Goal: Navigation & Orientation: Find specific page/section

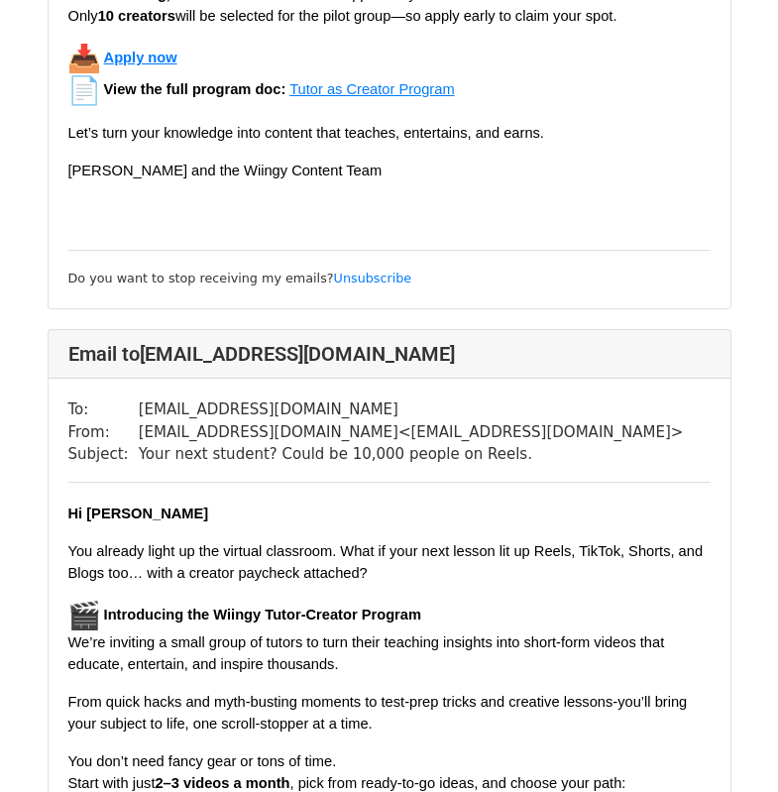
scroll to position [9963, 0]
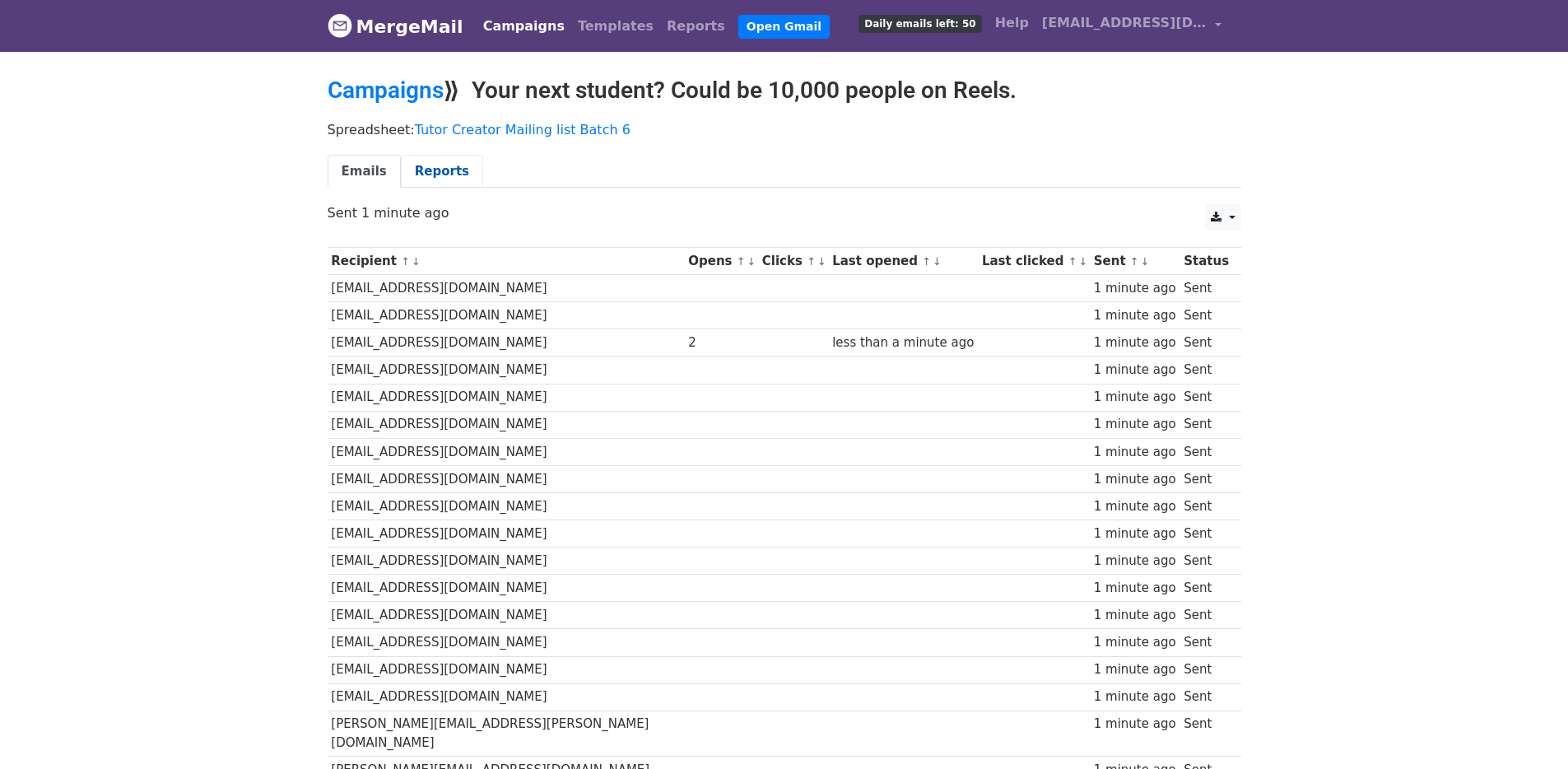
click at [432, 167] on link "Reports" at bounding box center [442, 171] width 82 height 34
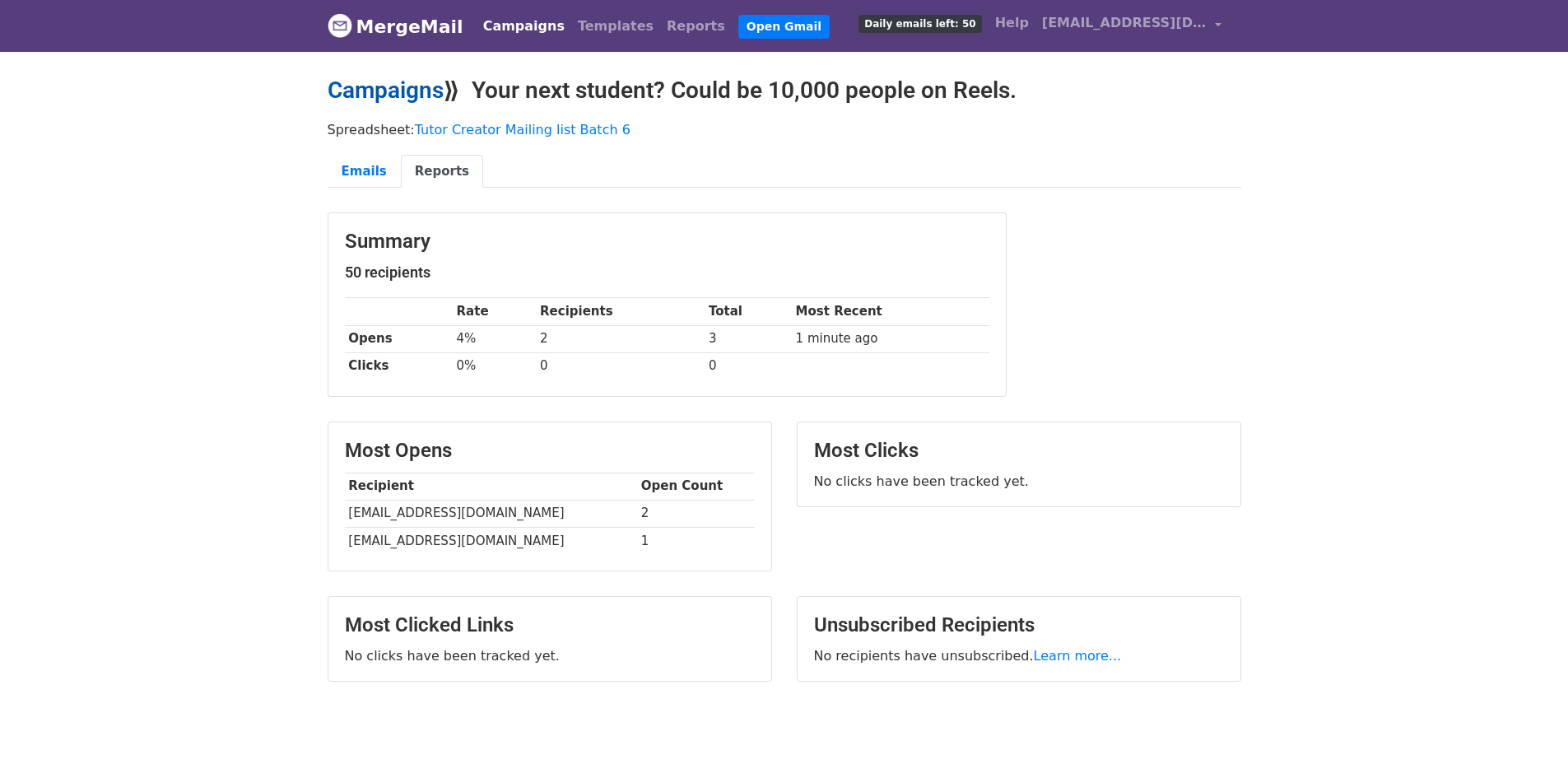
click at [412, 99] on link "Campaigns" at bounding box center [386, 90] width 116 height 27
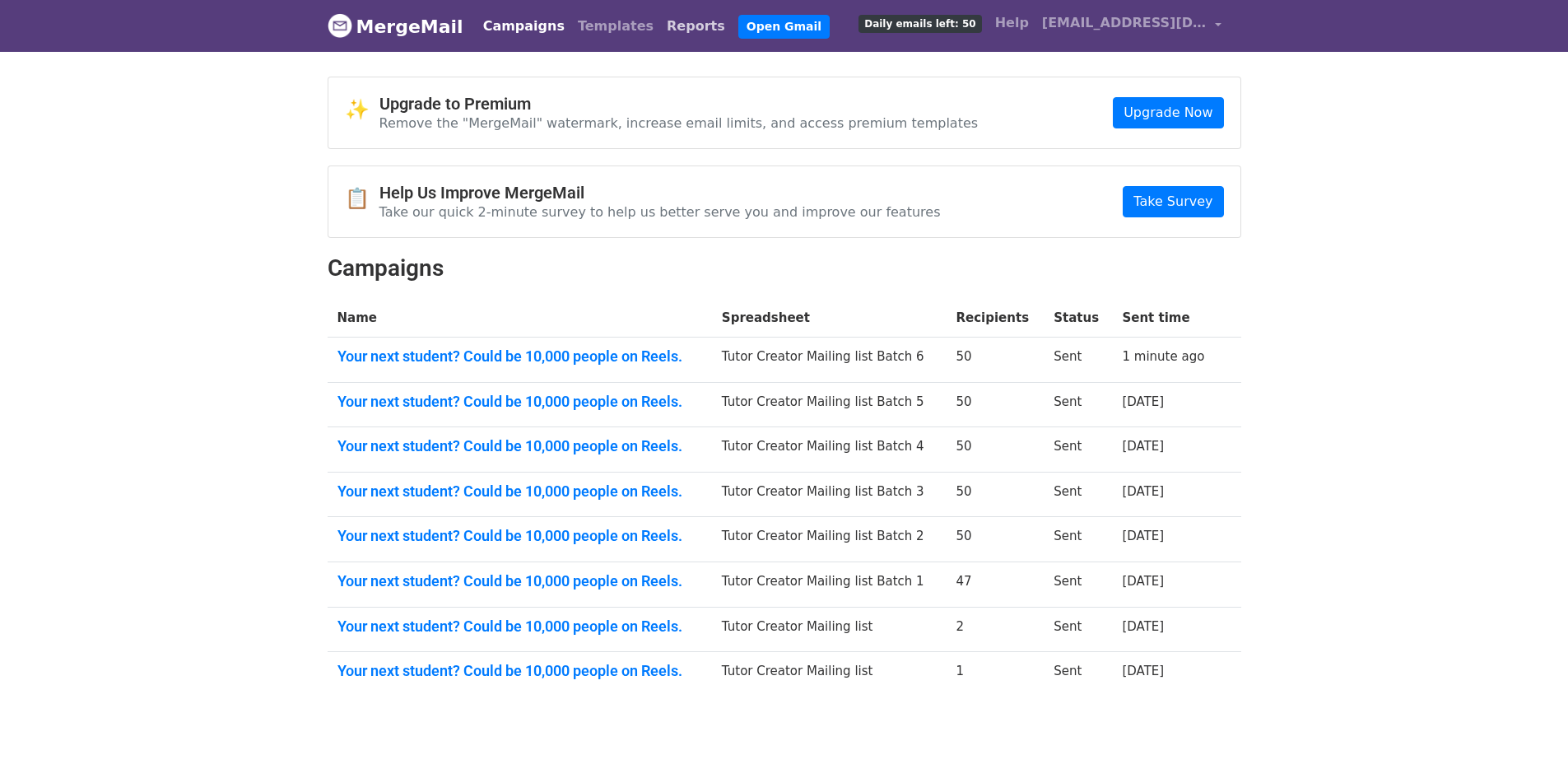
click at [660, 27] on link "Reports" at bounding box center [696, 27] width 71 height 33
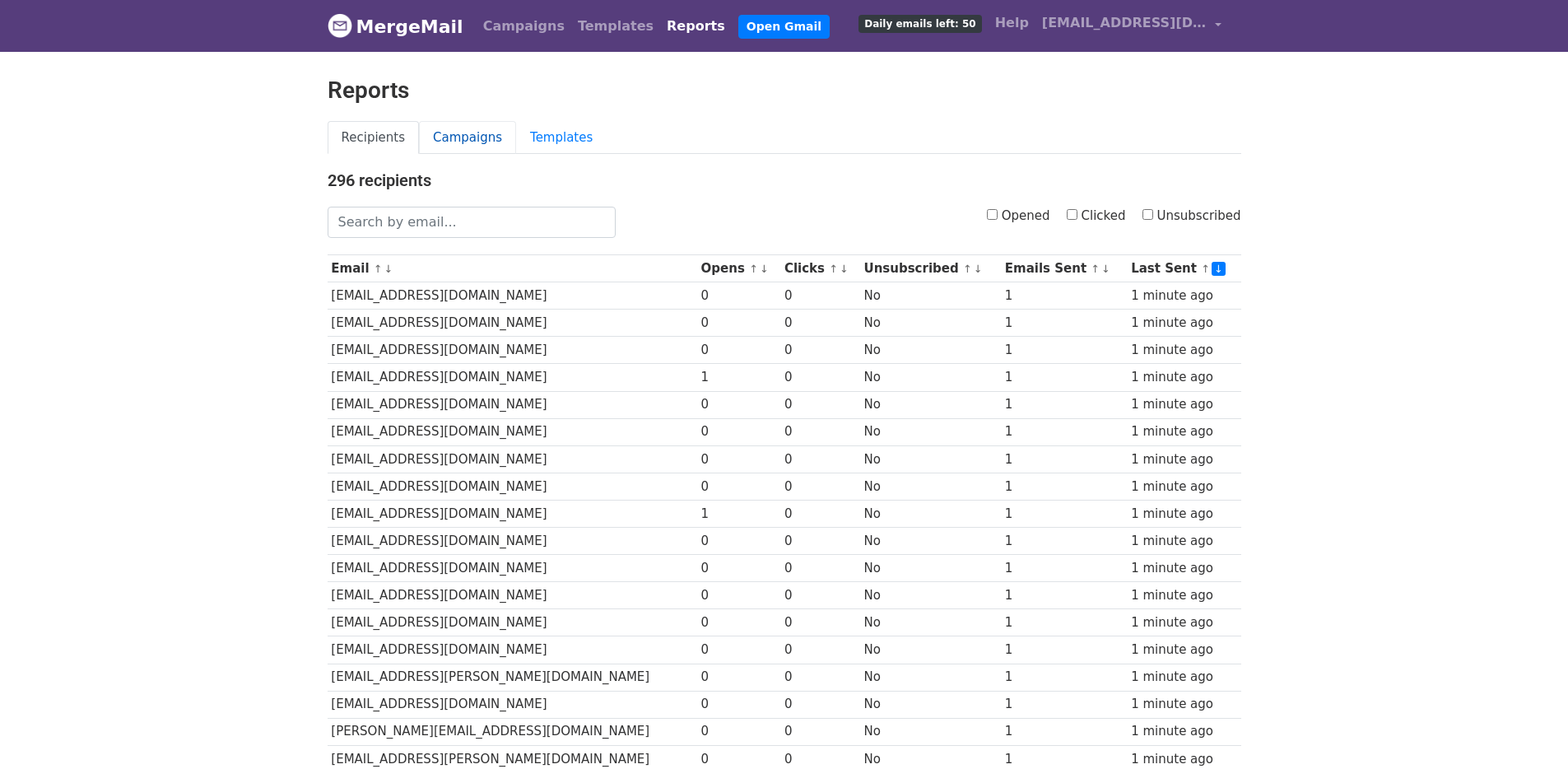
click at [474, 132] on link "Campaigns" at bounding box center [467, 138] width 97 height 34
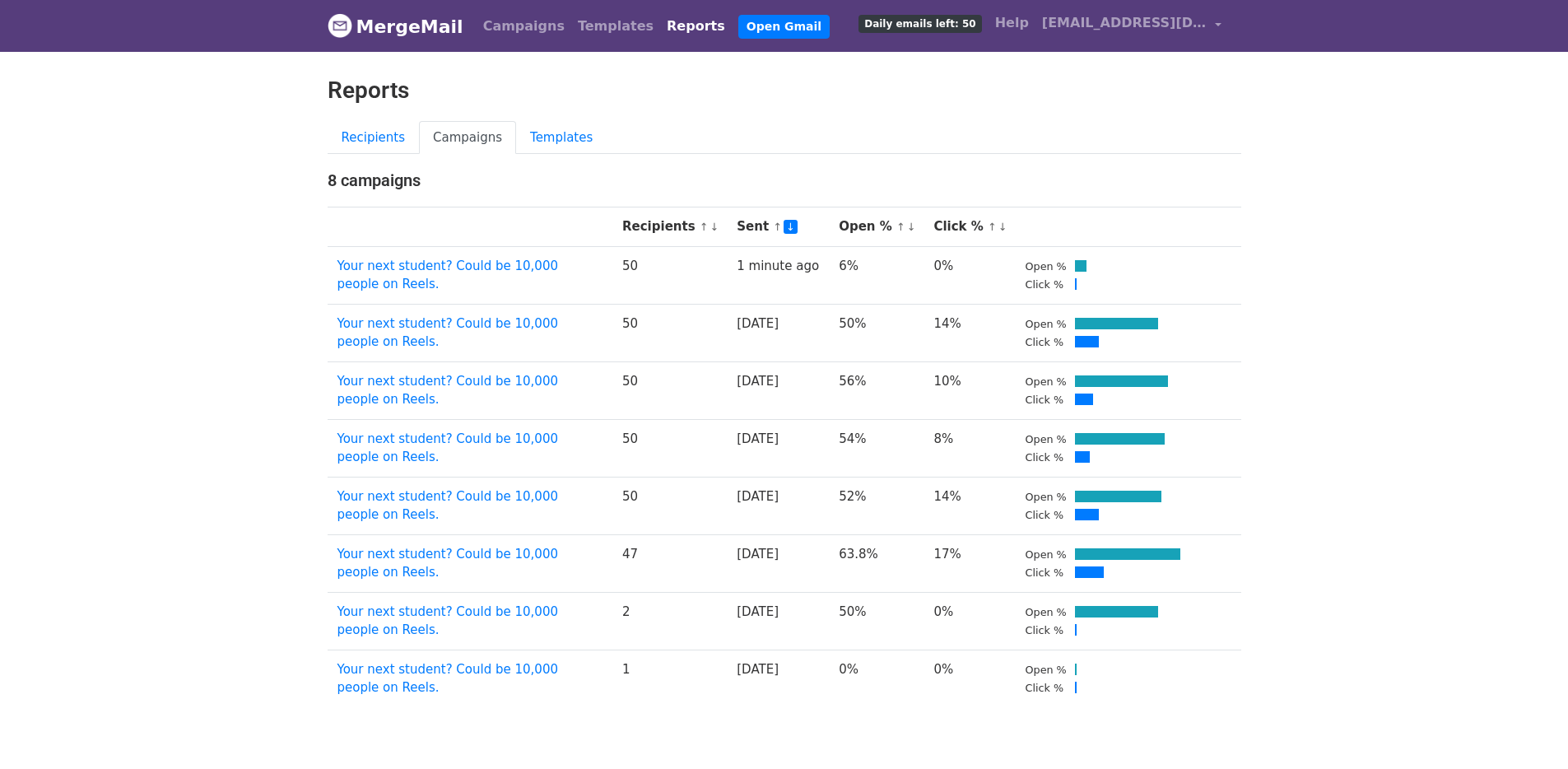
click at [398, 32] on link "MergeMail" at bounding box center [396, 27] width 136 height 35
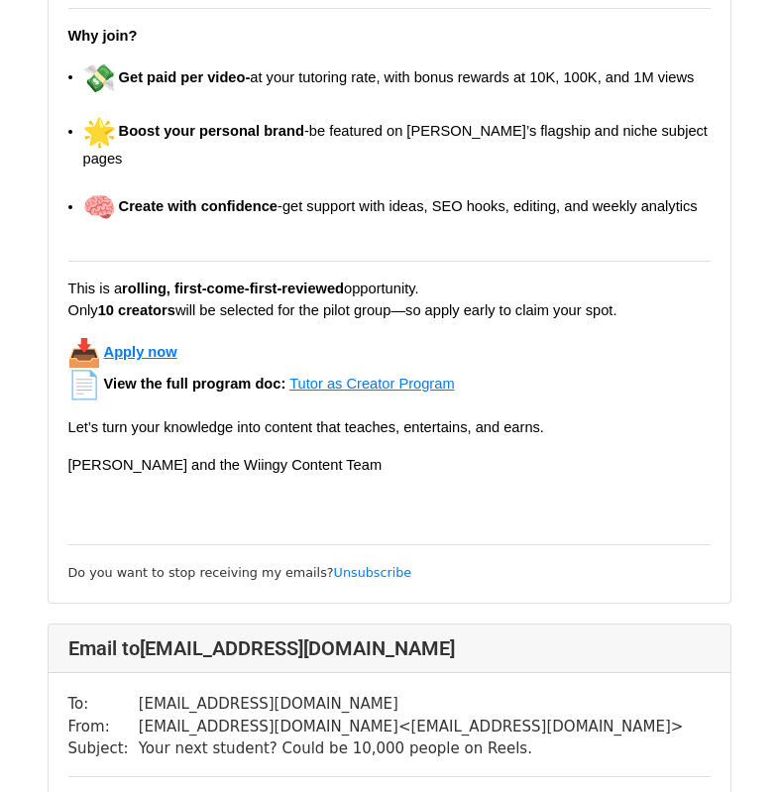
scroll to position [29439, 0]
